Goal: Task Accomplishment & Management: Use online tool/utility

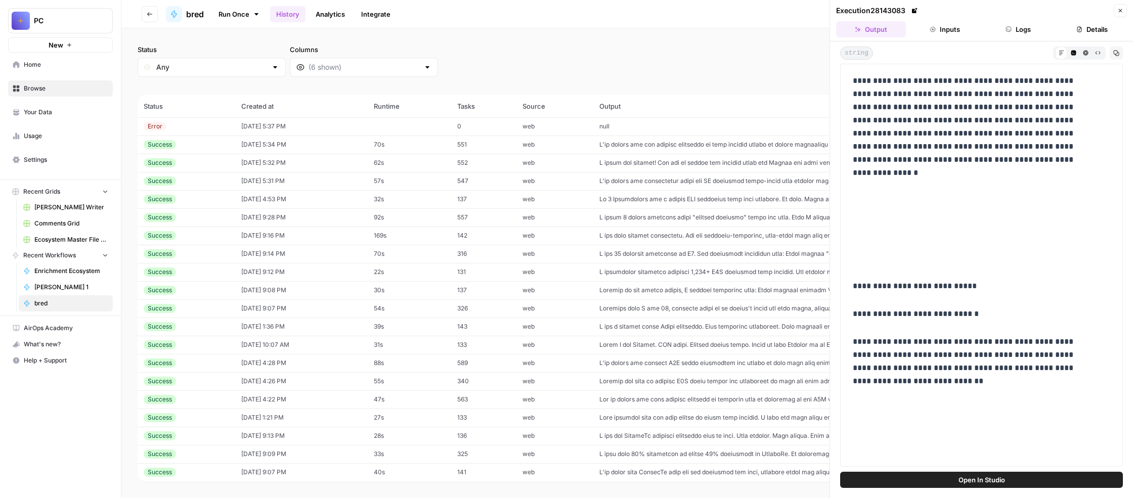
scroll to position [782, 0]
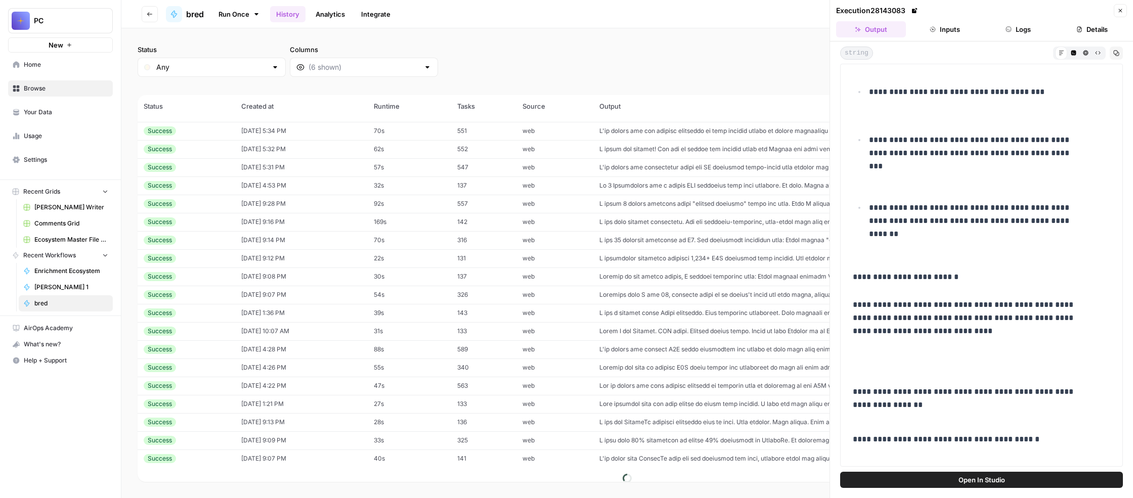
click at [1117, 13] on icon "button" at bounding box center [1120, 11] width 6 height 6
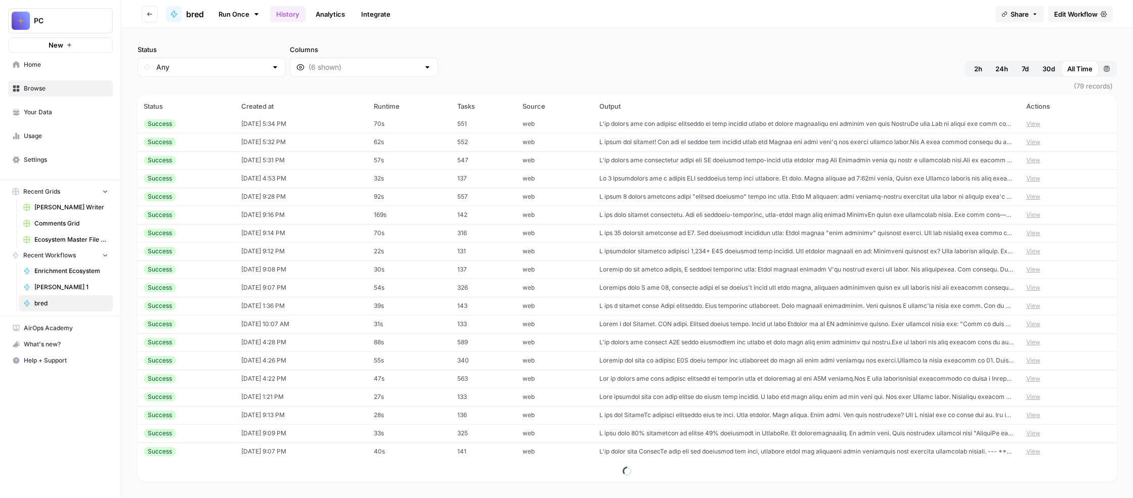
scroll to position [88, 0]
click at [266, 21] on link "Run Once" at bounding box center [239, 14] width 54 height 17
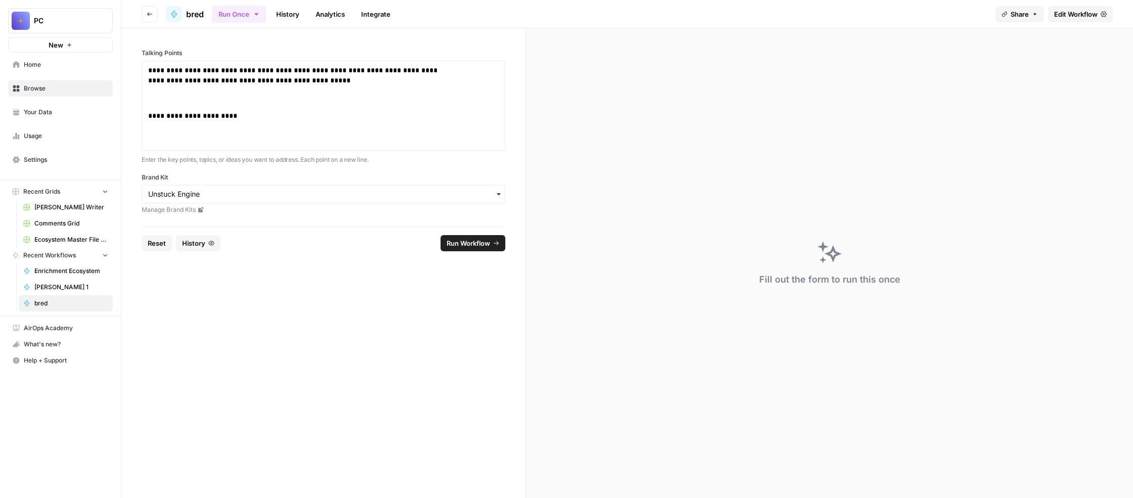
click at [305, 18] on link "History" at bounding box center [287, 14] width 35 height 16
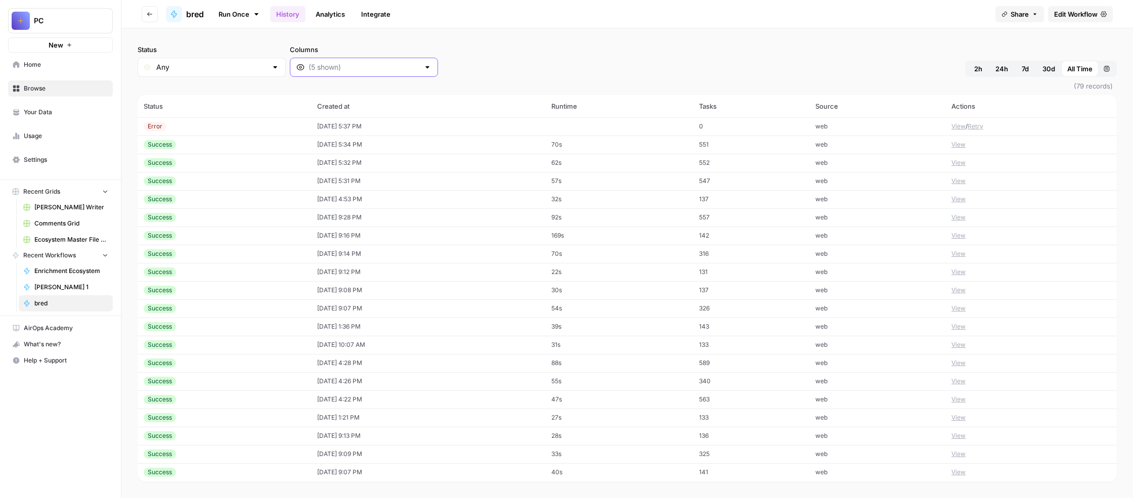
click at [419, 72] on input "Columns" at bounding box center [363, 67] width 111 height 10
click at [490, 164] on span "Output" at bounding box center [481, 159] width 144 height 10
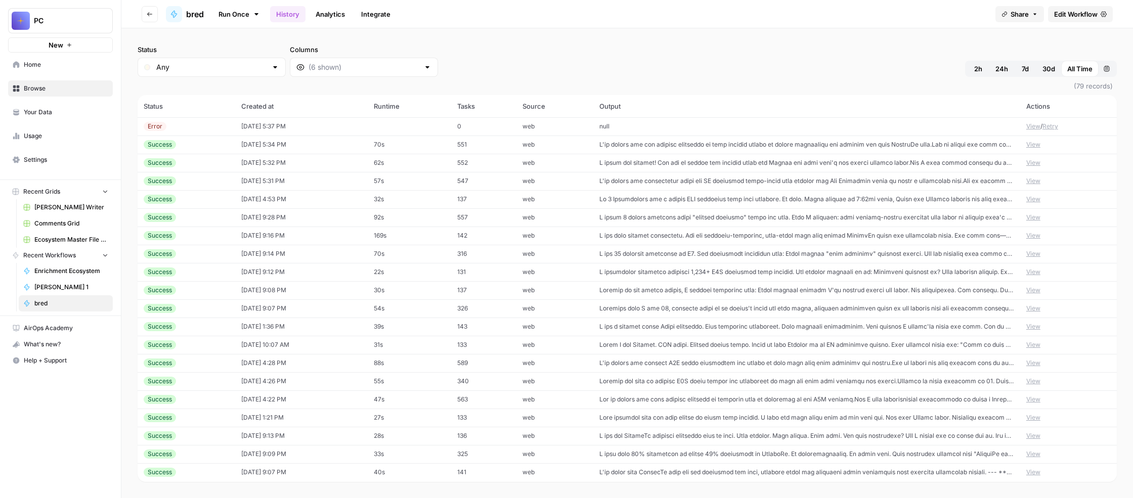
click at [680, 95] on span "(79 records)" at bounding box center [627, 86] width 979 height 18
click at [717, 208] on td at bounding box center [806, 199] width 427 height 18
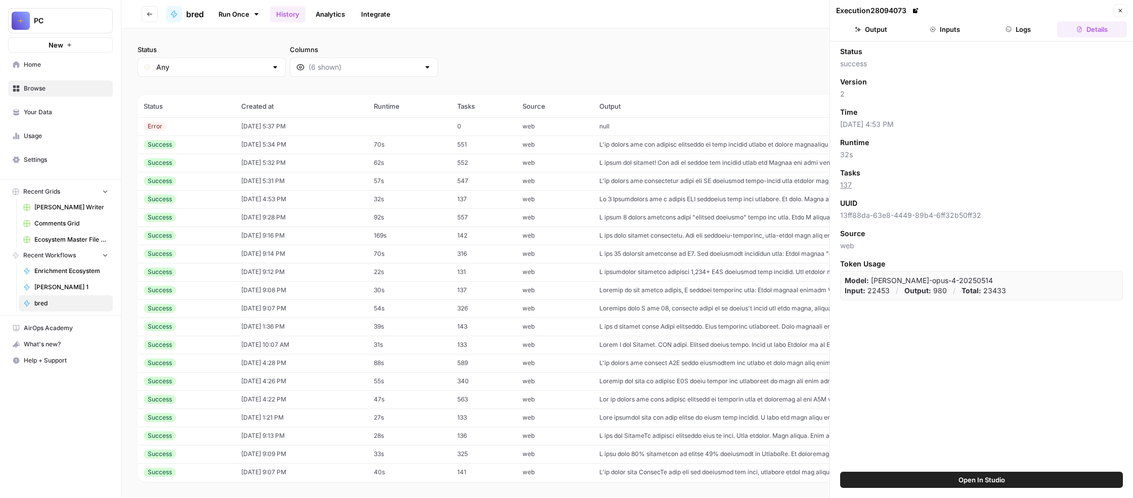
click at [957, 37] on button "Inputs" at bounding box center [945, 29] width 70 height 16
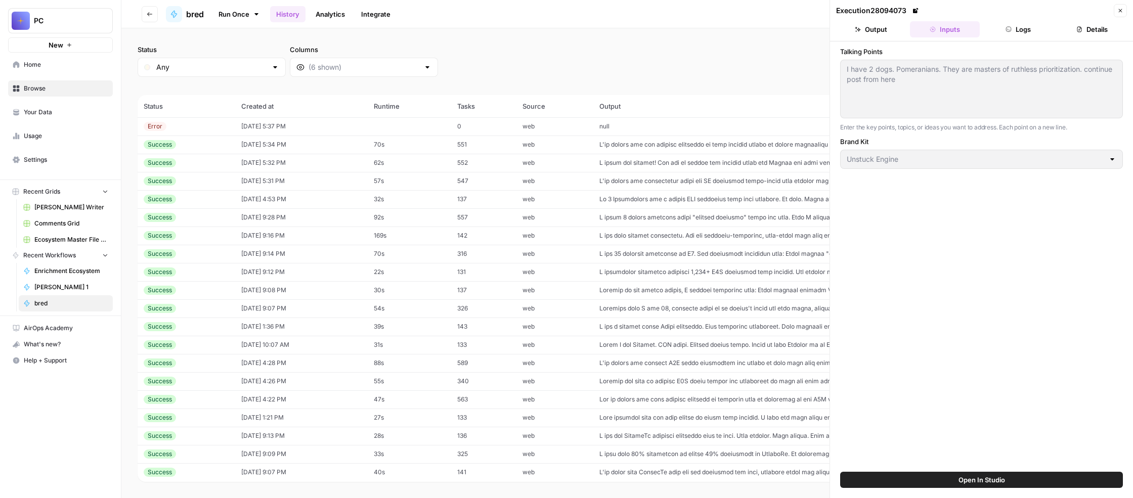
click at [869, 37] on button "Output" at bounding box center [871, 29] width 70 height 16
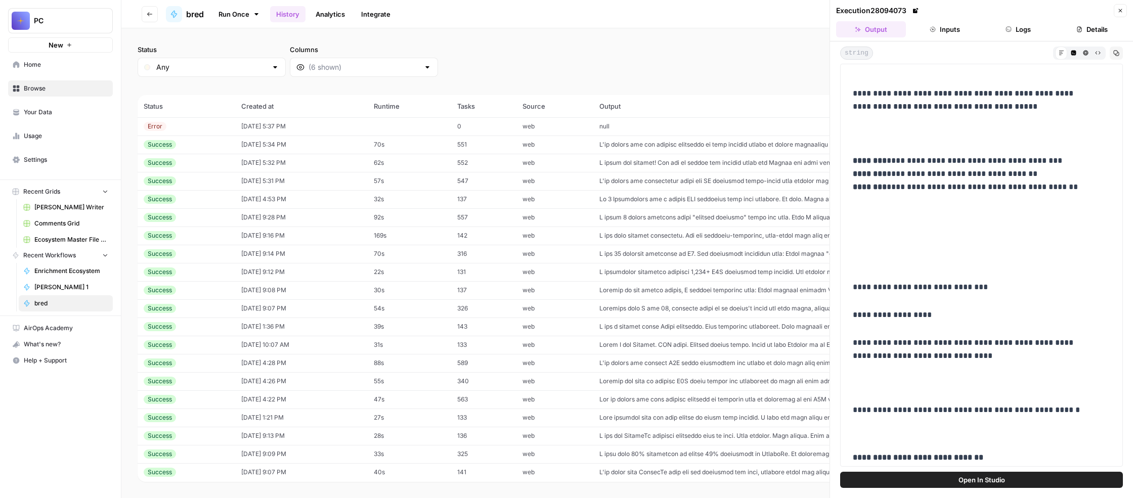
scroll to position [63, 0]
drag, startPoint x: 925, startPoint y: 157, endPoint x: 889, endPoint y: 157, distance: 35.4
click at [889, 146] on p "**********" at bounding box center [969, 115] width 235 height 59
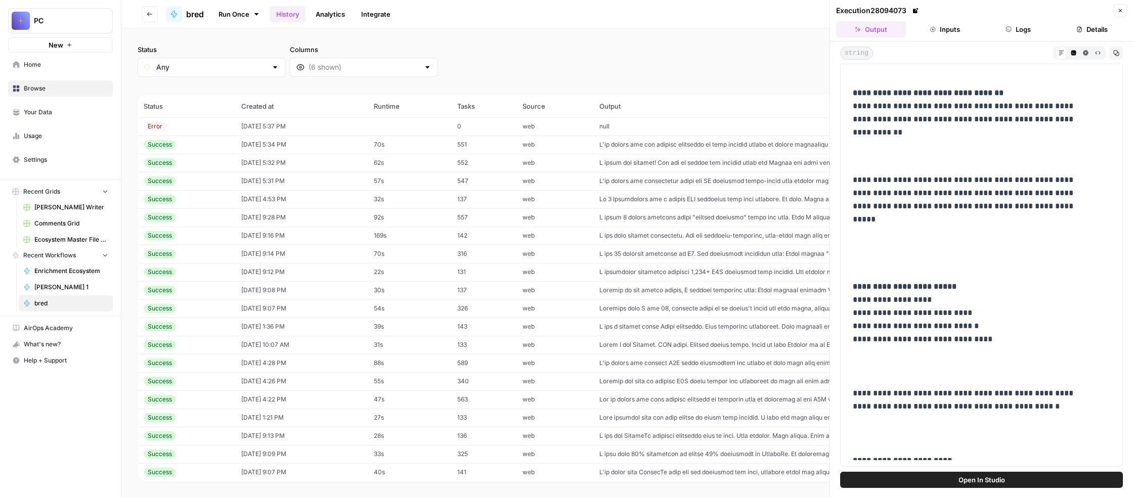
scroll to position [605, 0]
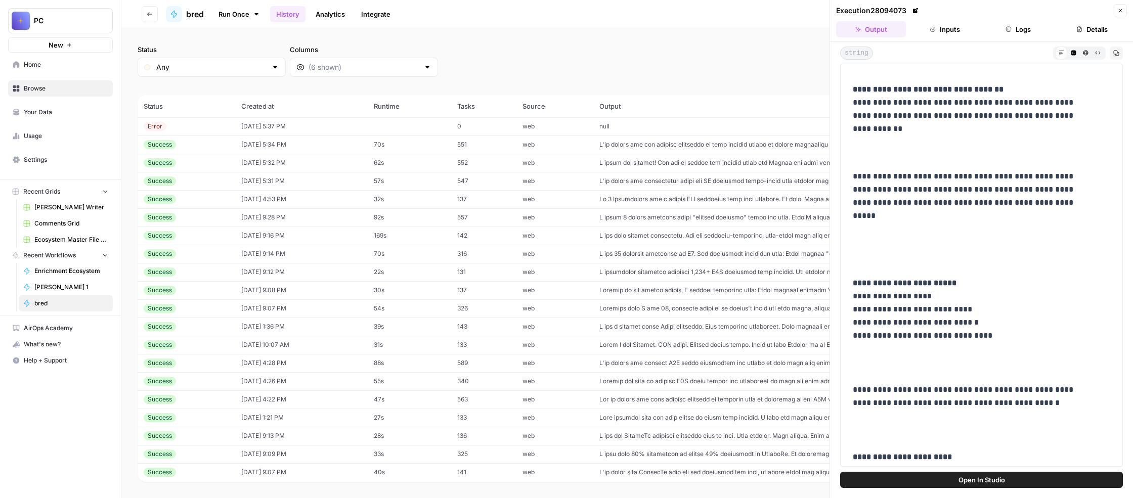
click at [1117, 14] on icon "button" at bounding box center [1120, 11] width 6 height 6
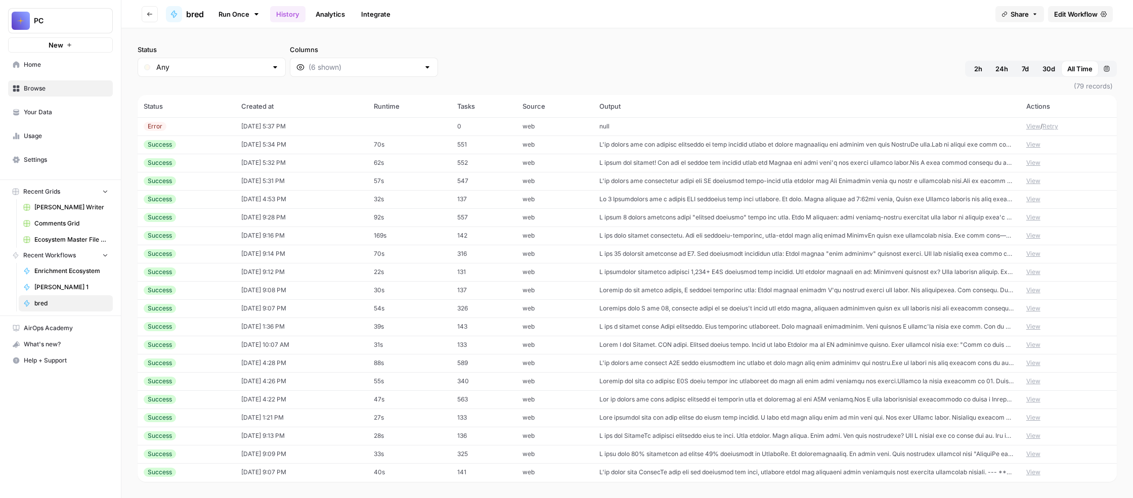
click at [1054, 19] on span "Edit Workflow" at bounding box center [1075, 14] width 43 height 10
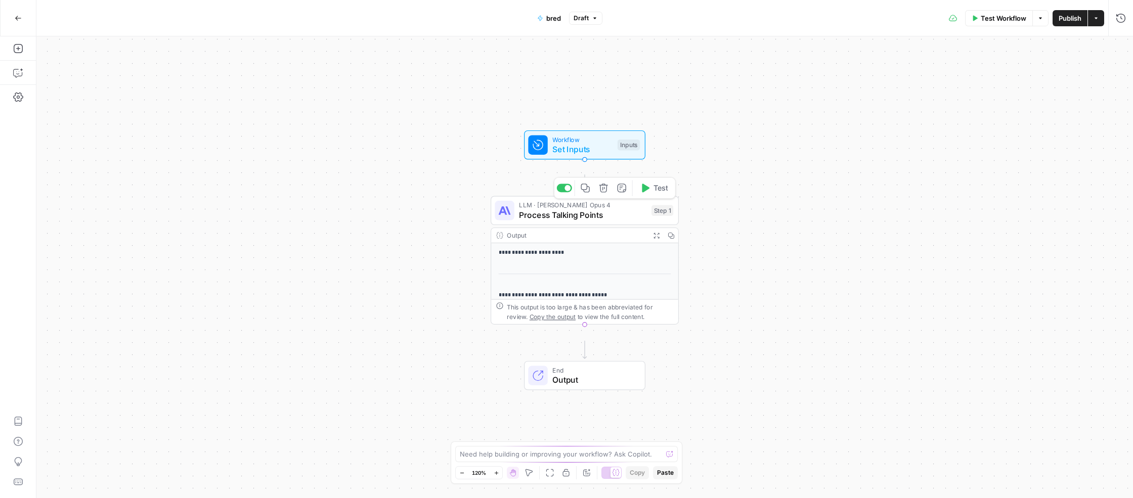
click at [586, 221] on span "Process Talking Points" at bounding box center [582, 215] width 127 height 12
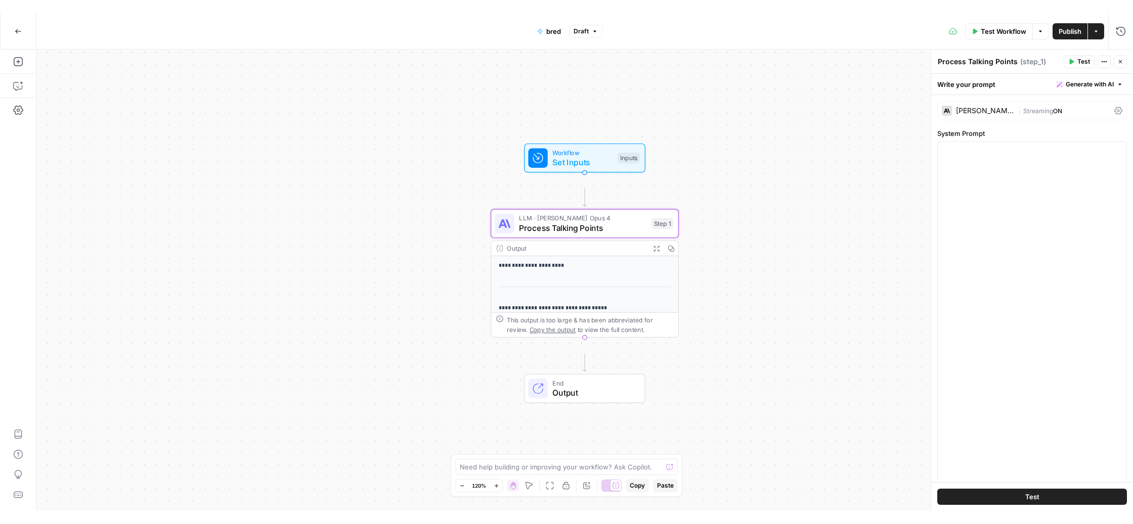
scroll to position [22808, 0]
